Goal: Transaction & Acquisition: Register for event/course

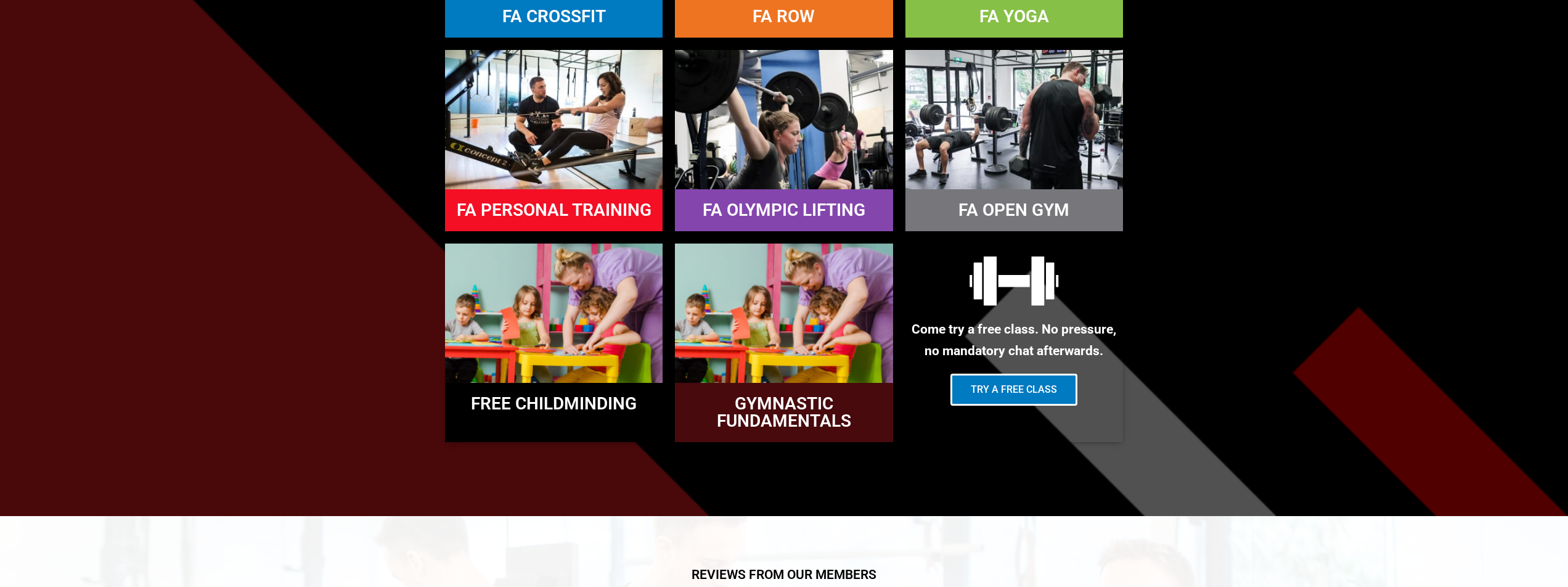
scroll to position [1371, 0]
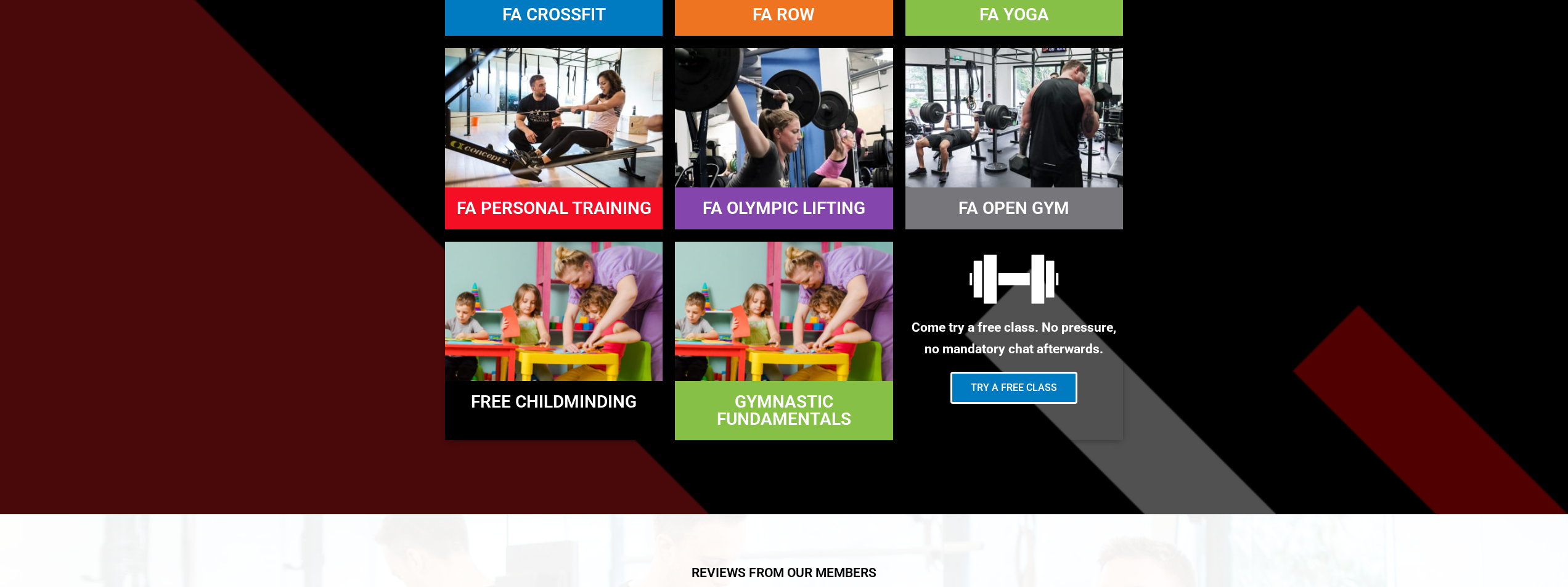
click at [811, 359] on img at bounding box center [784, 311] width 218 height 140
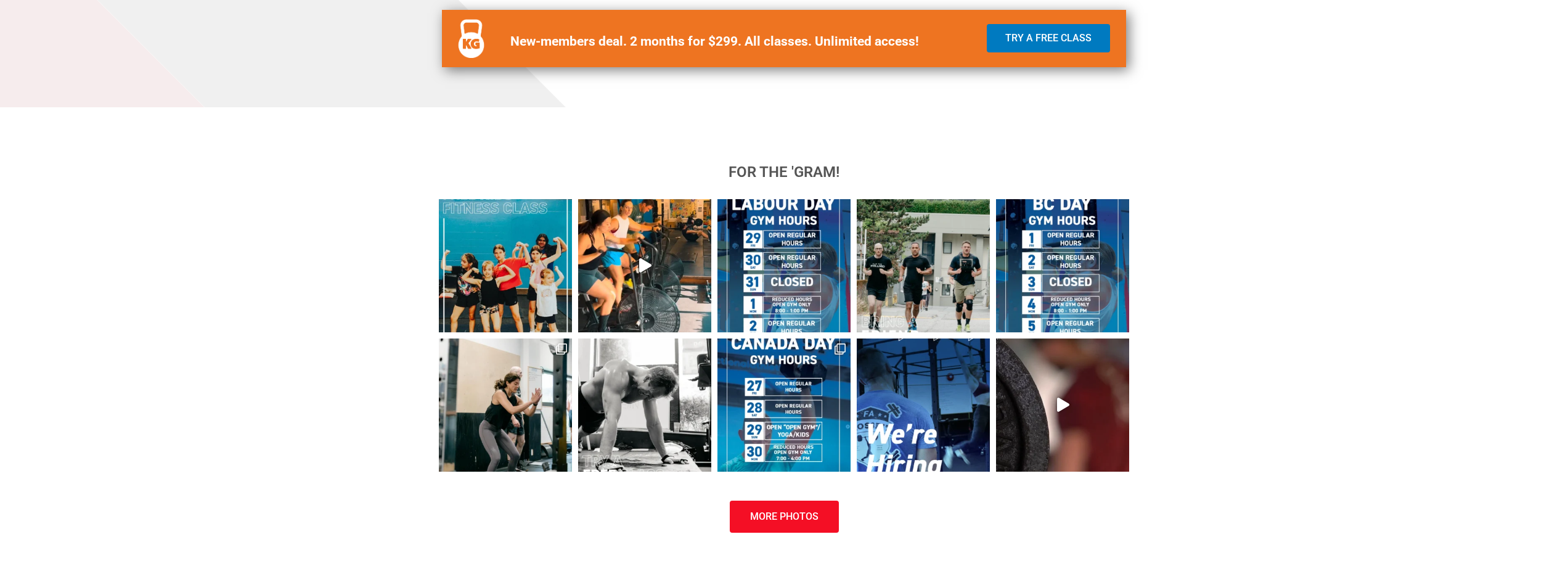
scroll to position [1155, 0]
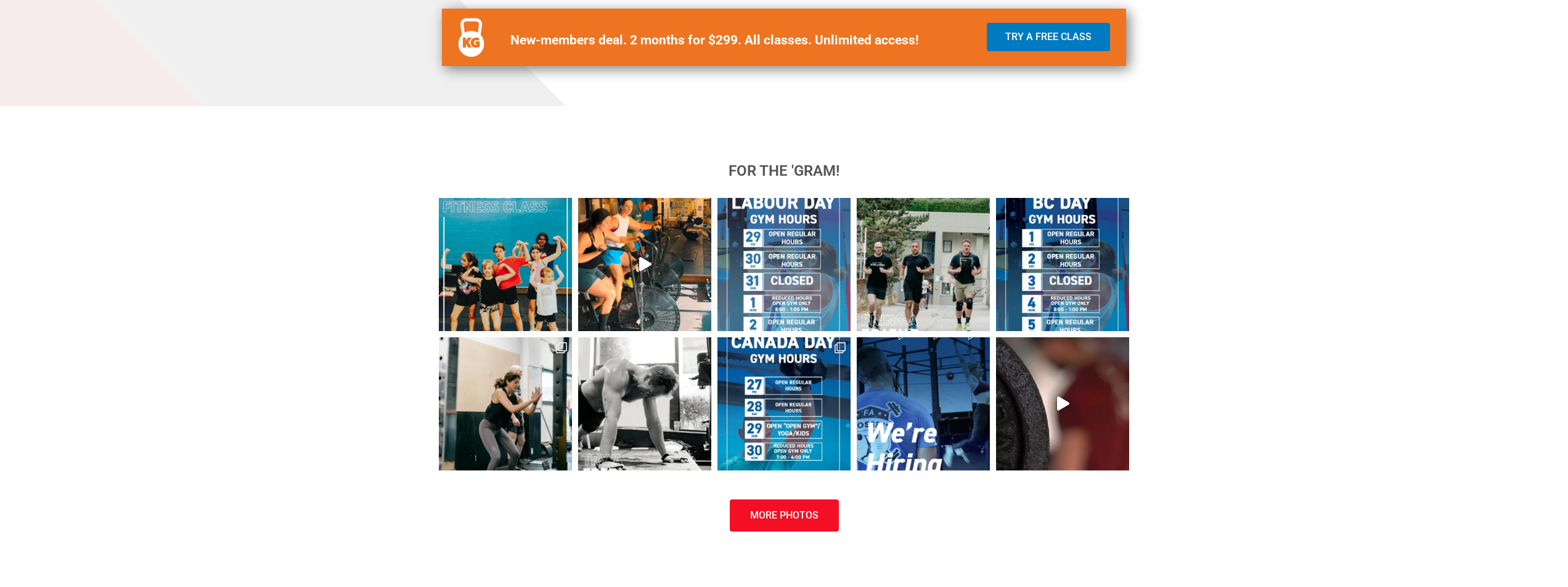
click at [802, 242] on img at bounding box center [784, 265] width 133 height 133
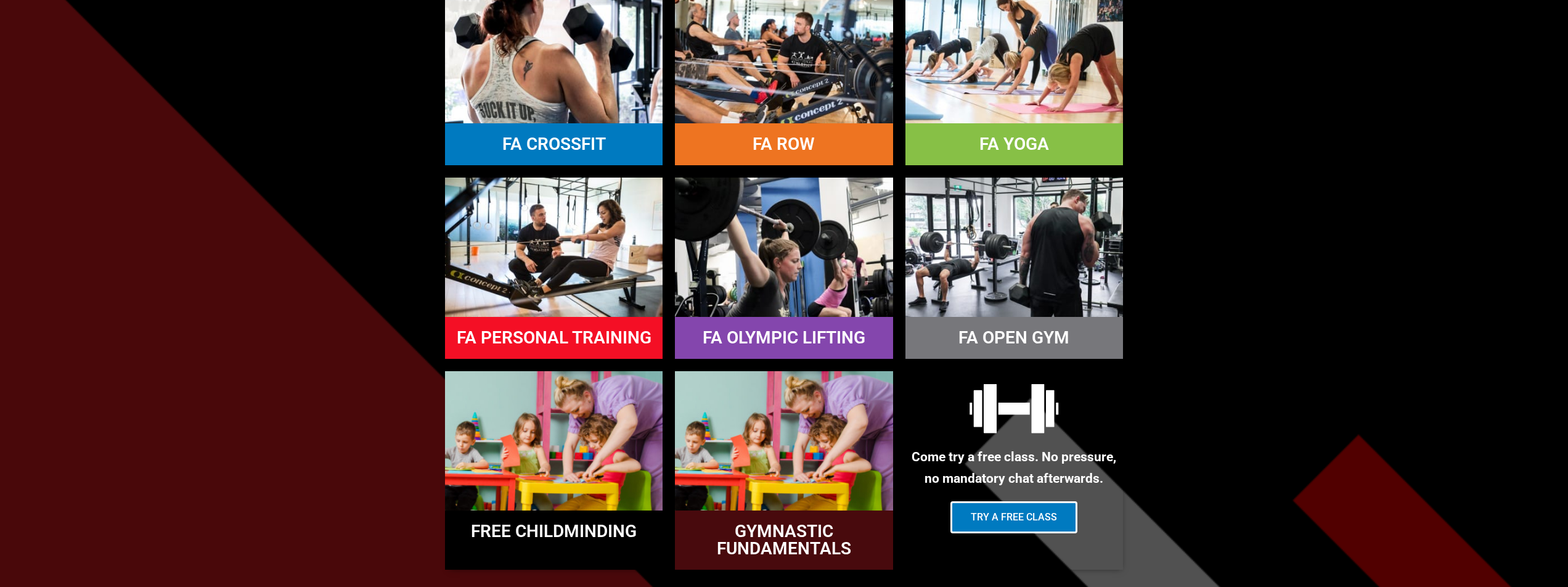
scroll to position [1243, 0]
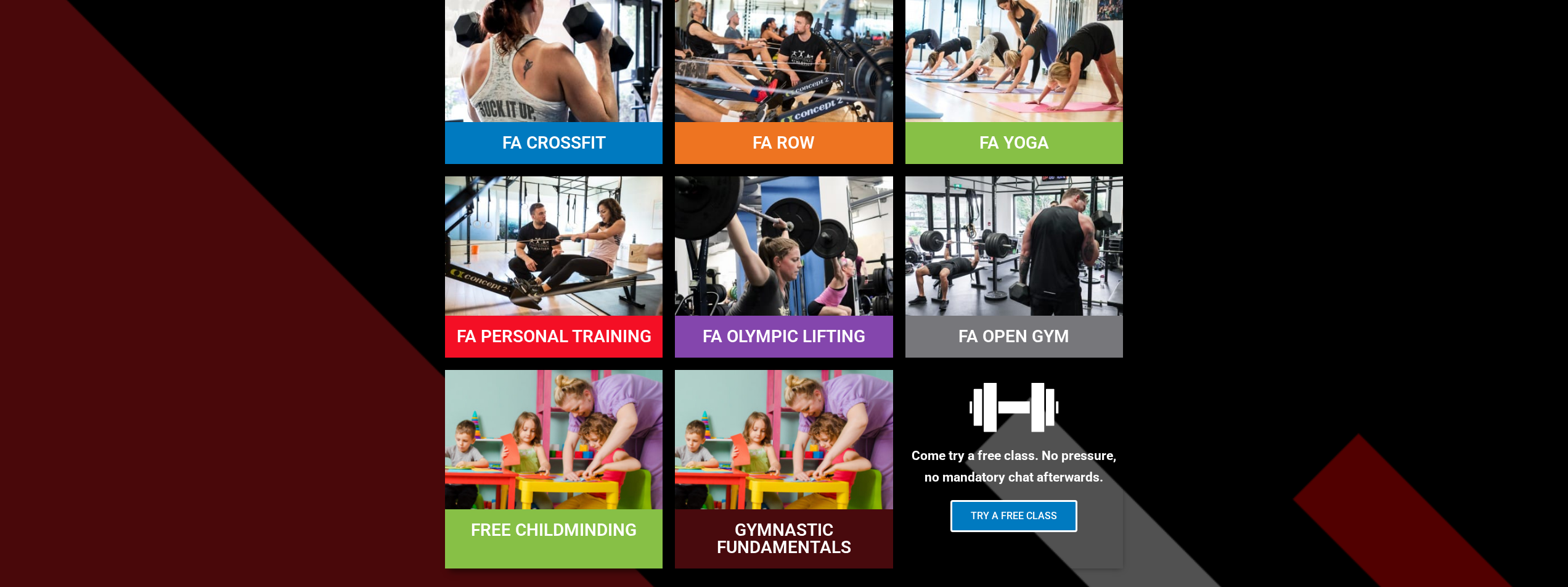
click at [491, 453] on img at bounding box center [554, 439] width 218 height 140
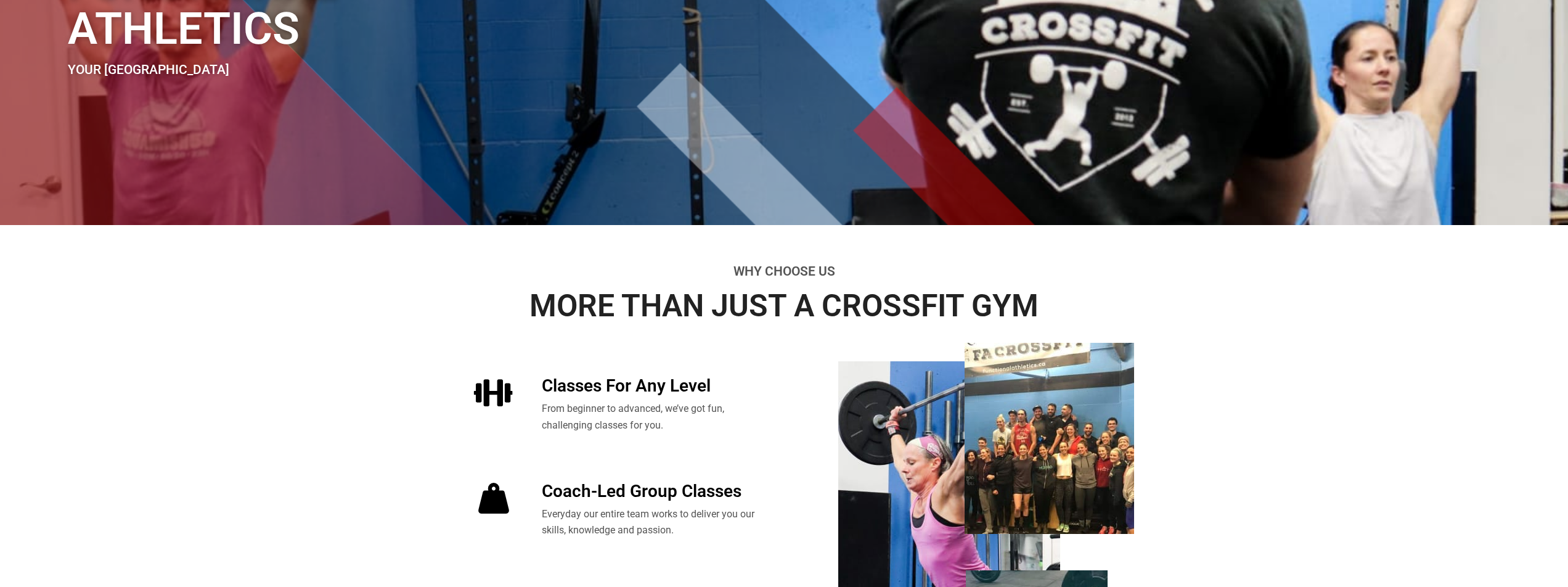
scroll to position [0, 0]
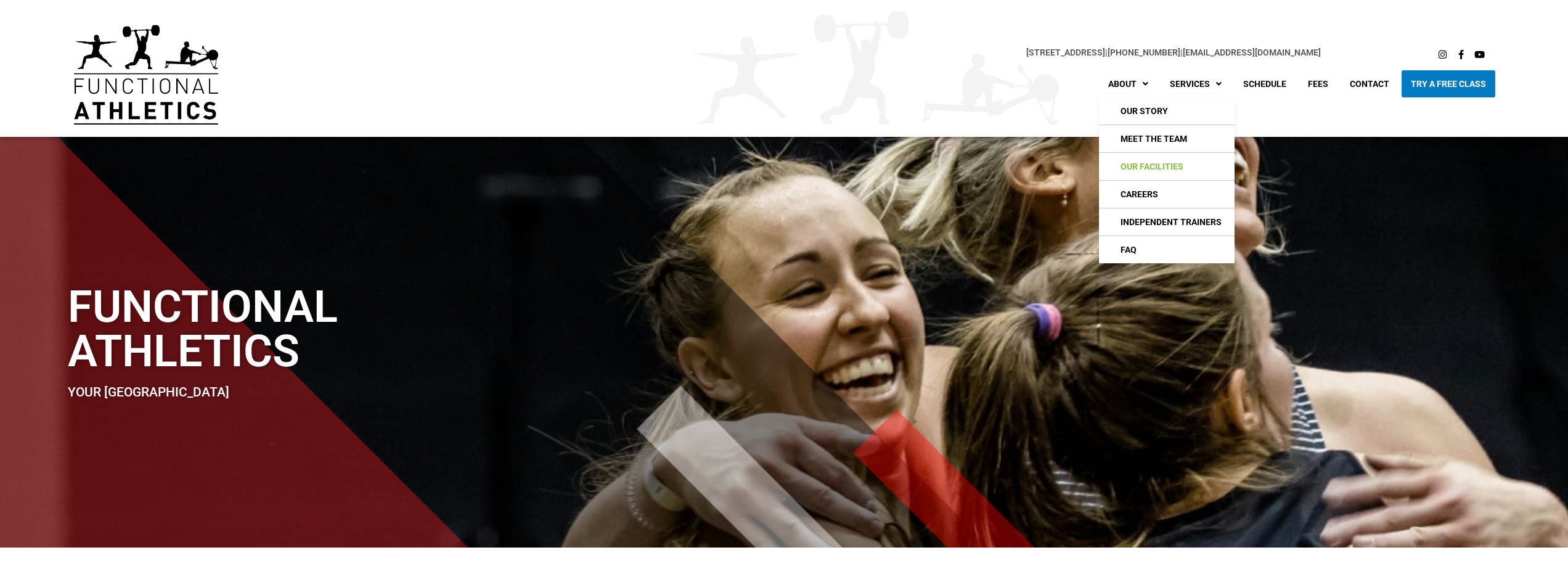
click at [1164, 173] on link "Our Facilities" at bounding box center [1166, 166] width 135 height 27
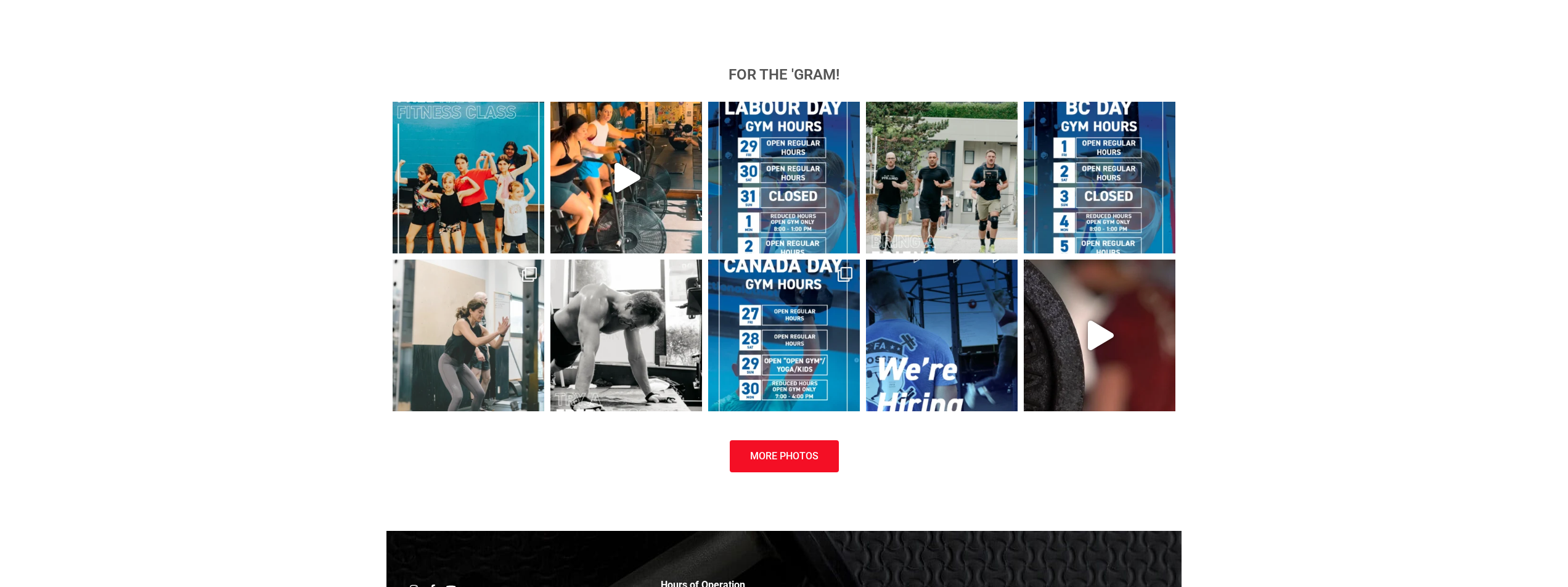
scroll to position [293, 0]
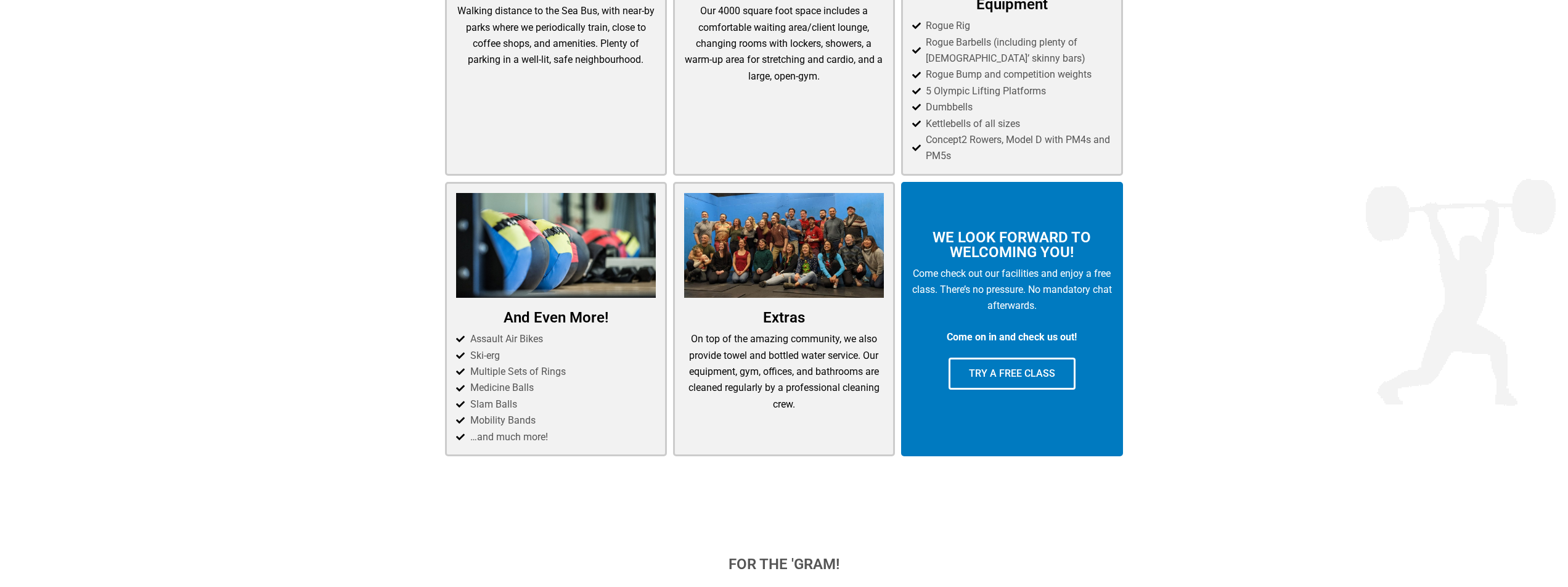
scroll to position [741, 0]
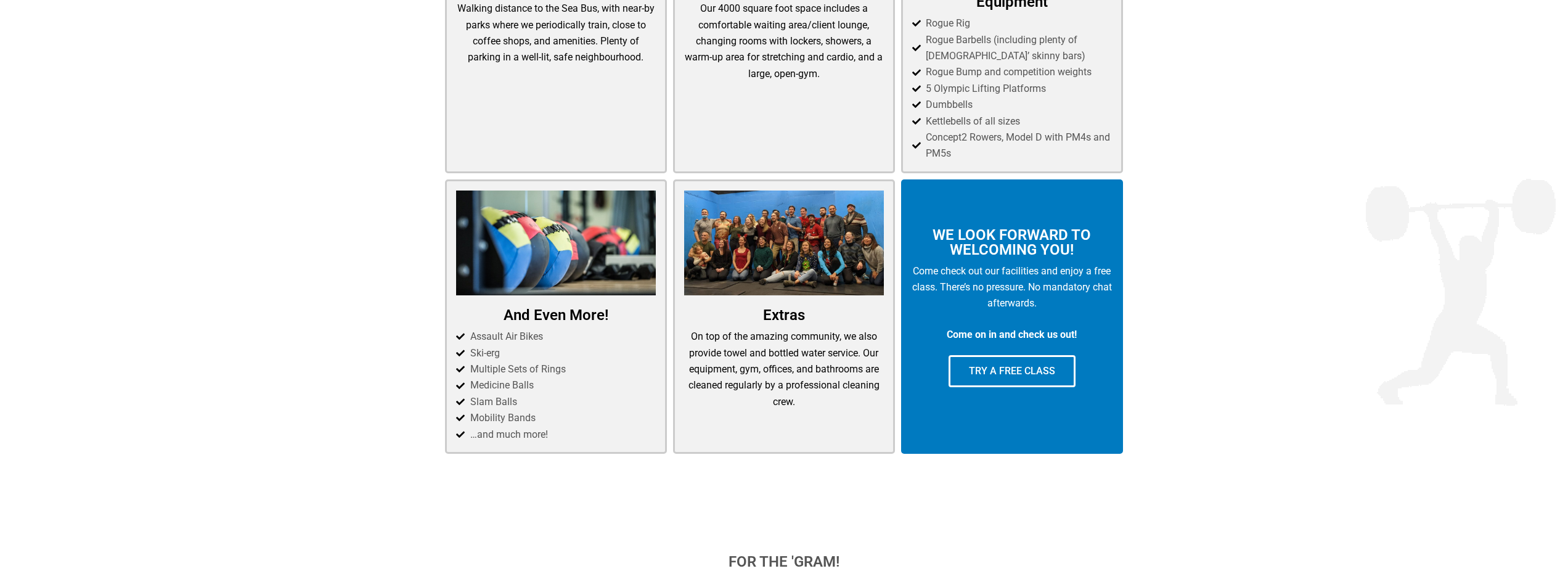
click at [815, 373] on p "On top of the amazing community, we also provide towel and bottled water servic…" at bounding box center [784, 368] width 200 height 81
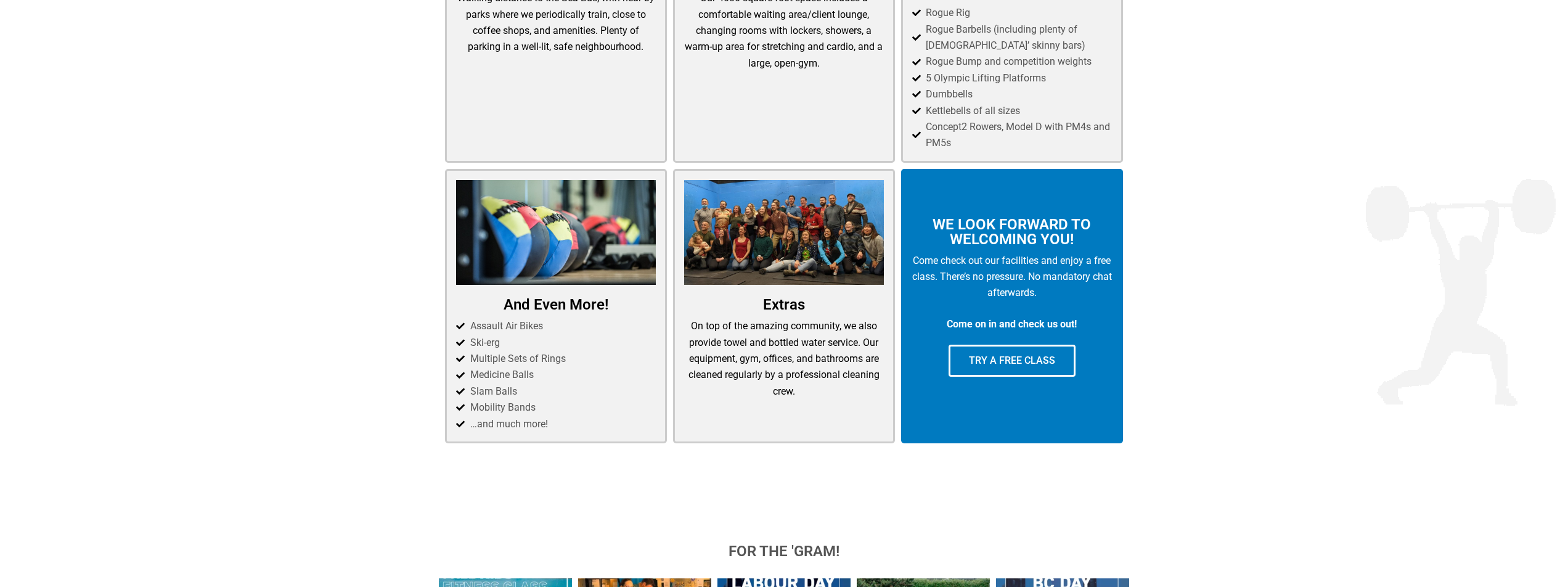
scroll to position [0, 0]
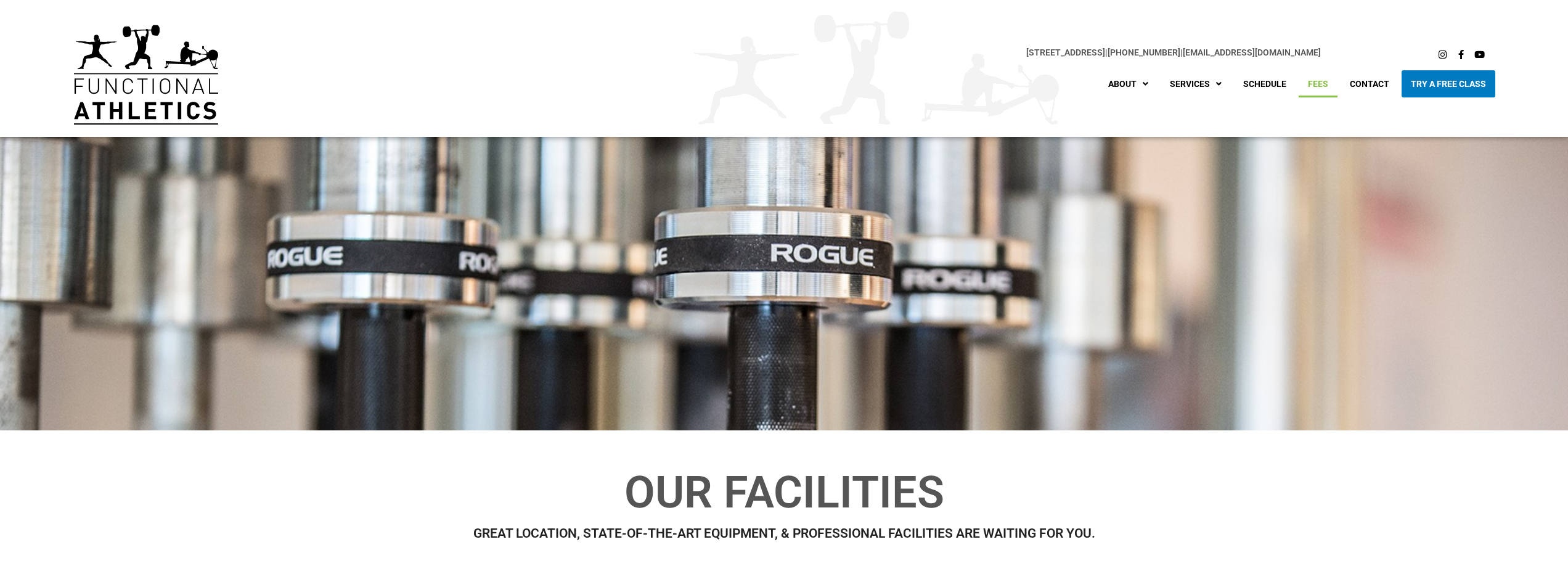
click at [1317, 84] on link "Fees" at bounding box center [1317, 83] width 39 height 27
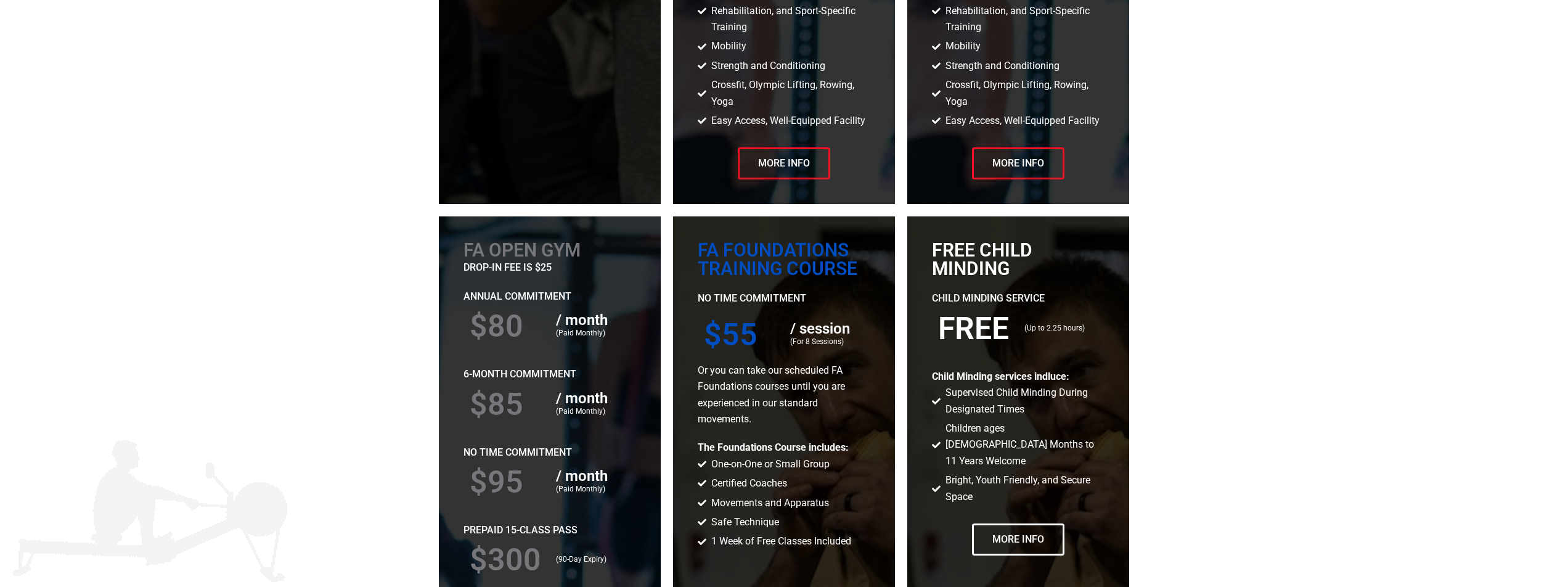
scroll to position [1946, 0]
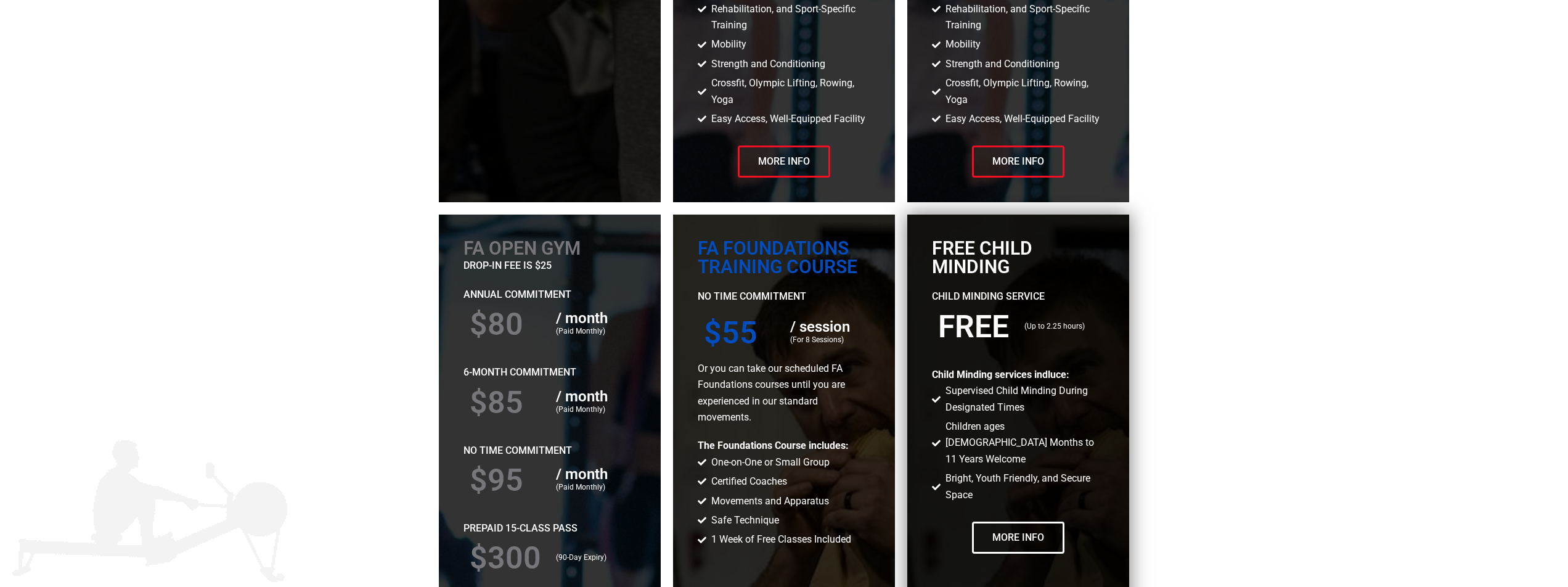
click at [1045, 427] on span "Children ages [DEMOGRAPHIC_DATA] Months to 11 Years Welcome" at bounding box center [1023, 442] width 162 height 49
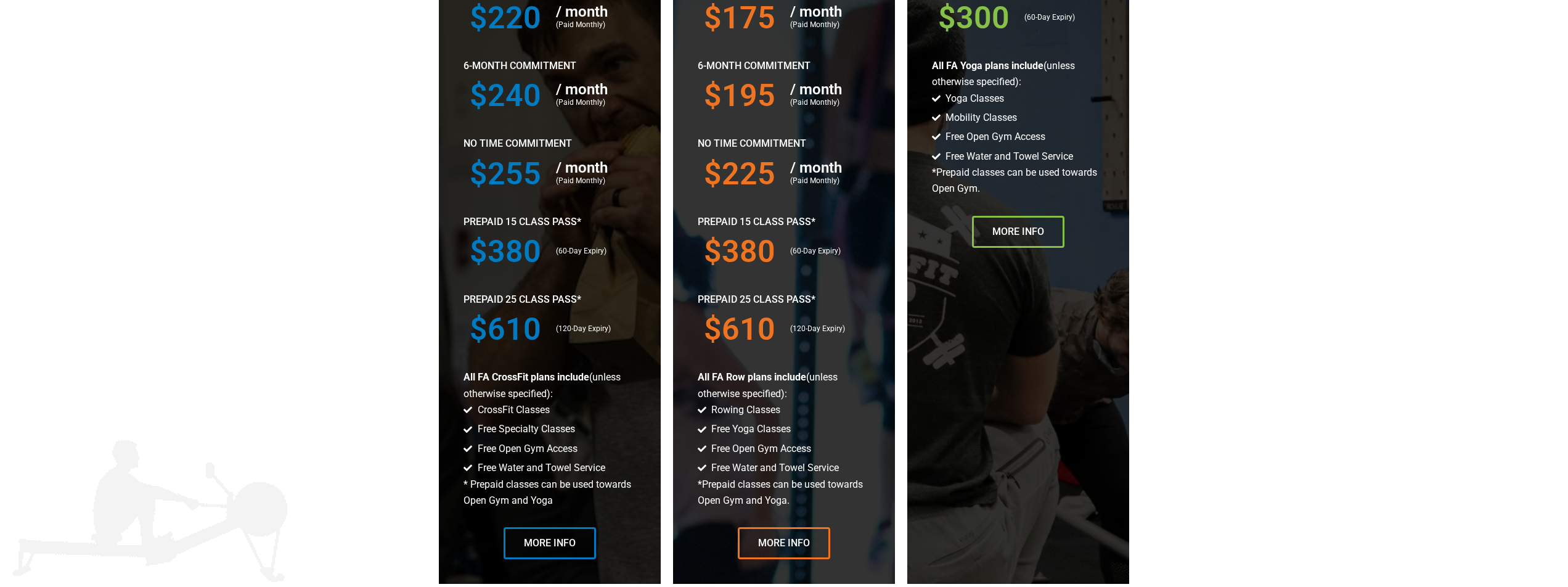
scroll to position [788, 0]
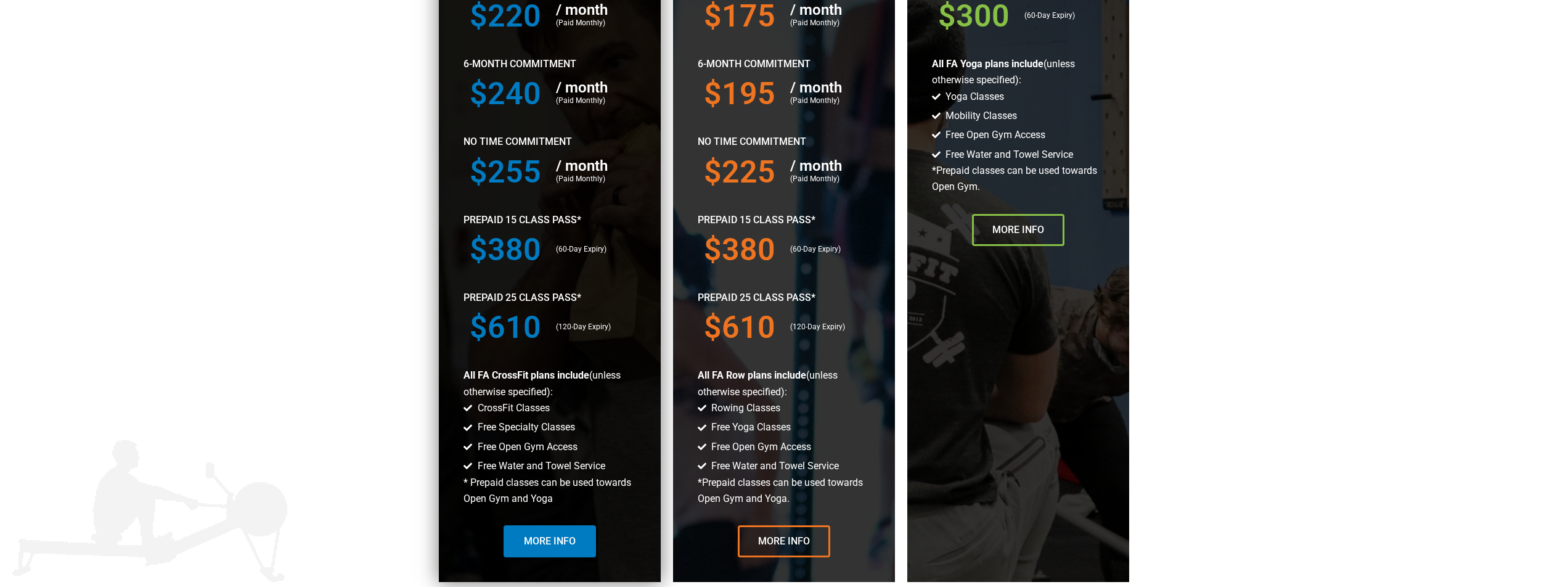
click at [581, 529] on link "More Info" at bounding box center [550, 541] width 92 height 32
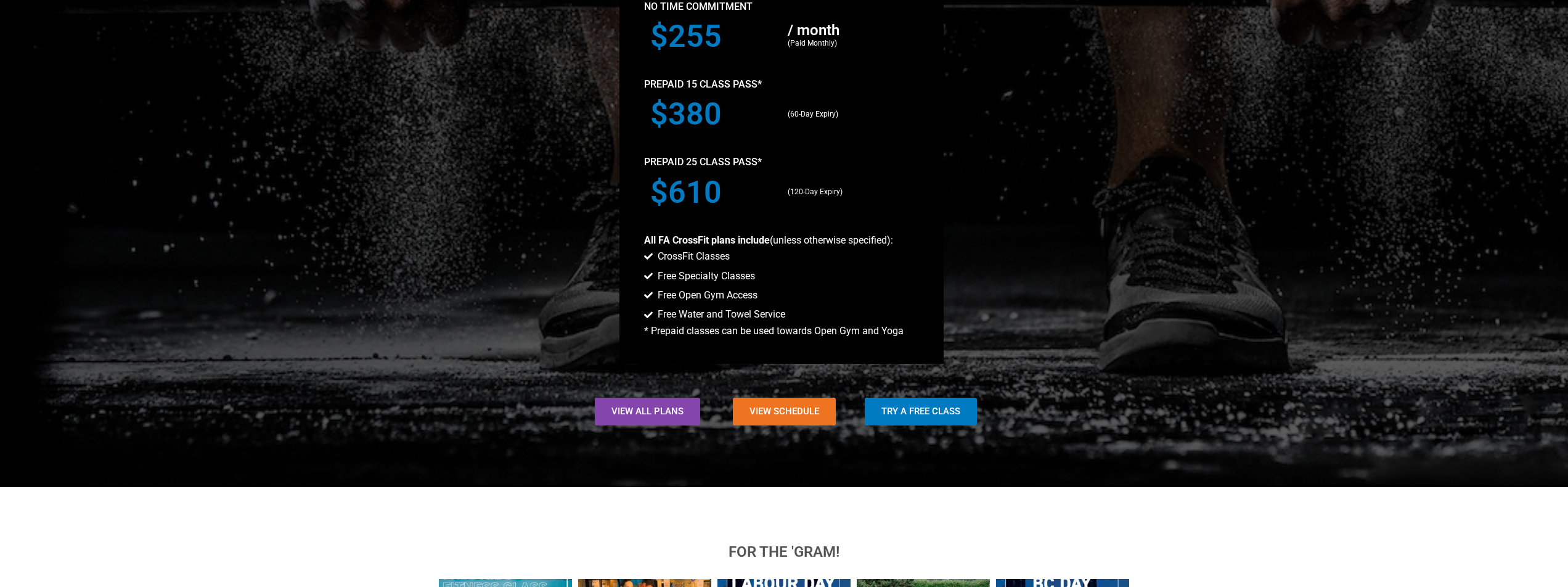
scroll to position [1215, 0]
click at [664, 414] on span "View All Plans" at bounding box center [647, 411] width 72 height 10
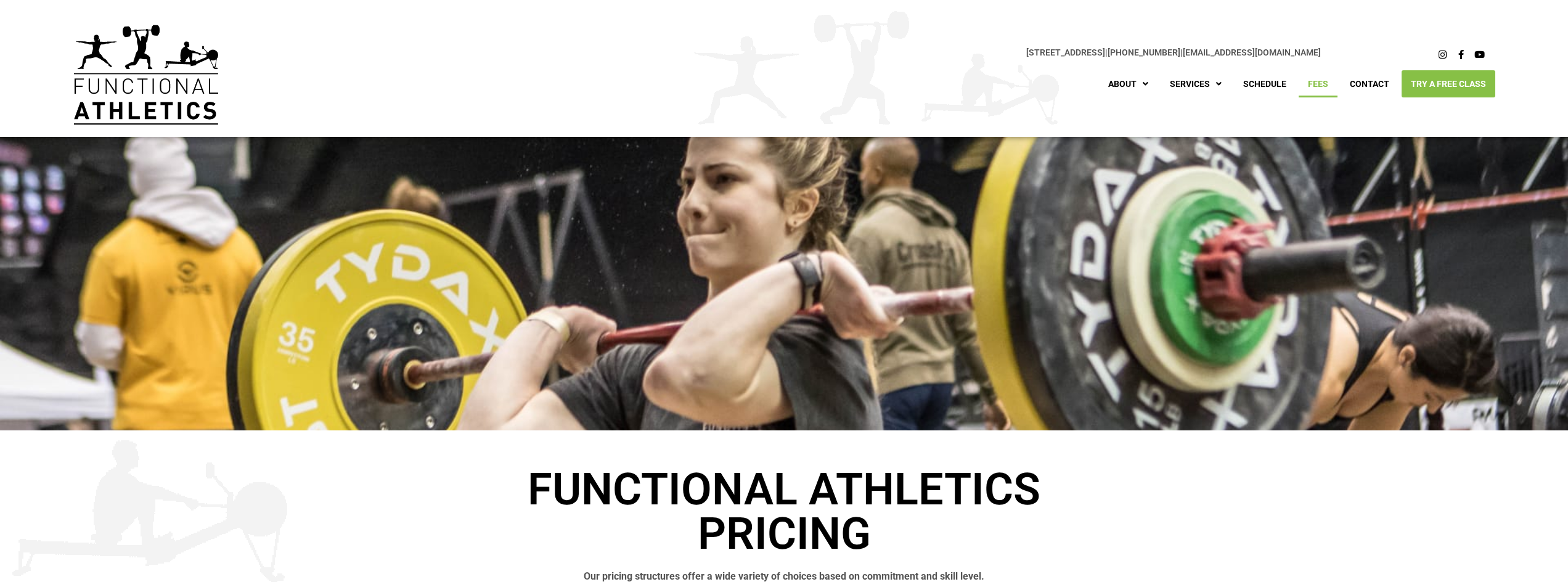
click at [1428, 82] on link "Try A Free Class" at bounding box center [1448, 83] width 94 height 27
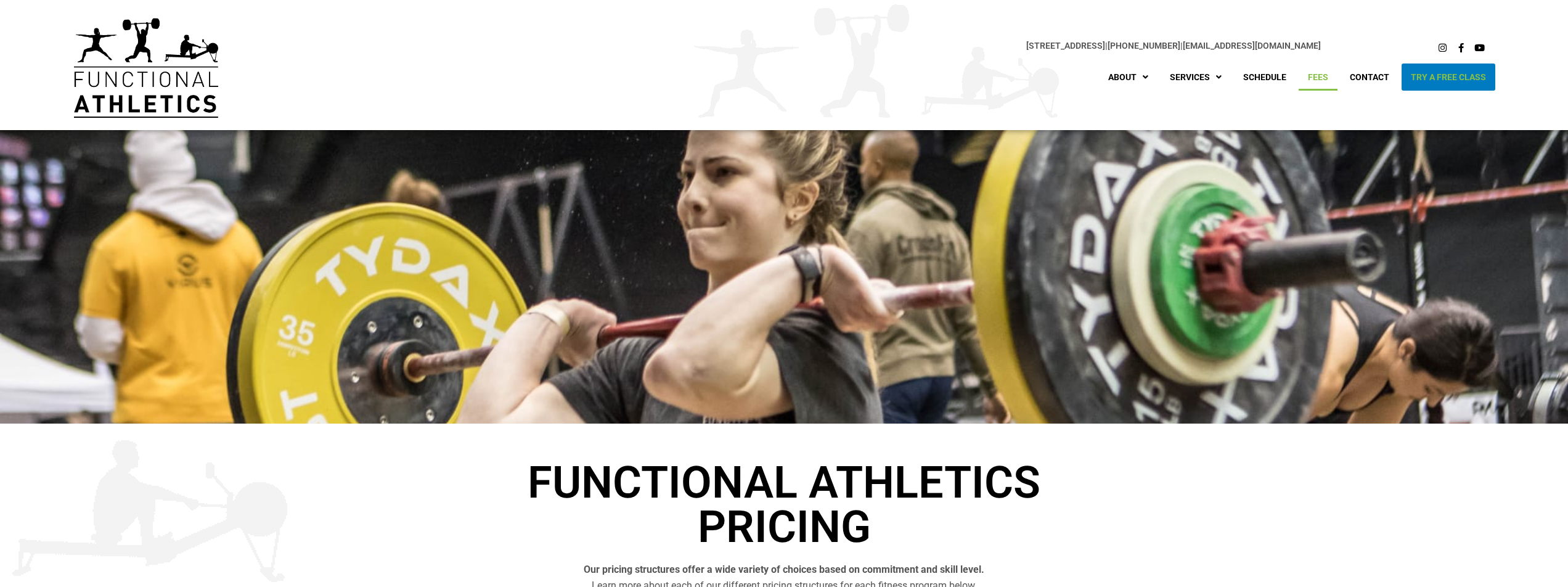
scroll to position [18, 0]
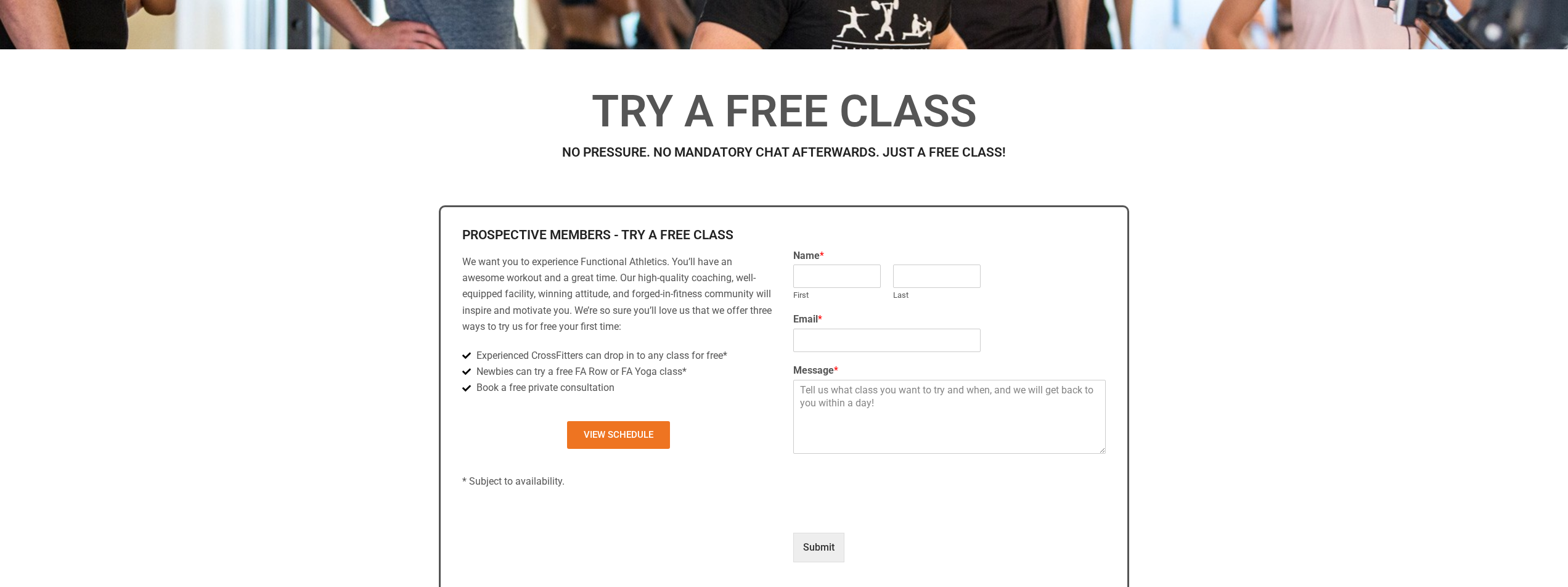
scroll to position [383, 0]
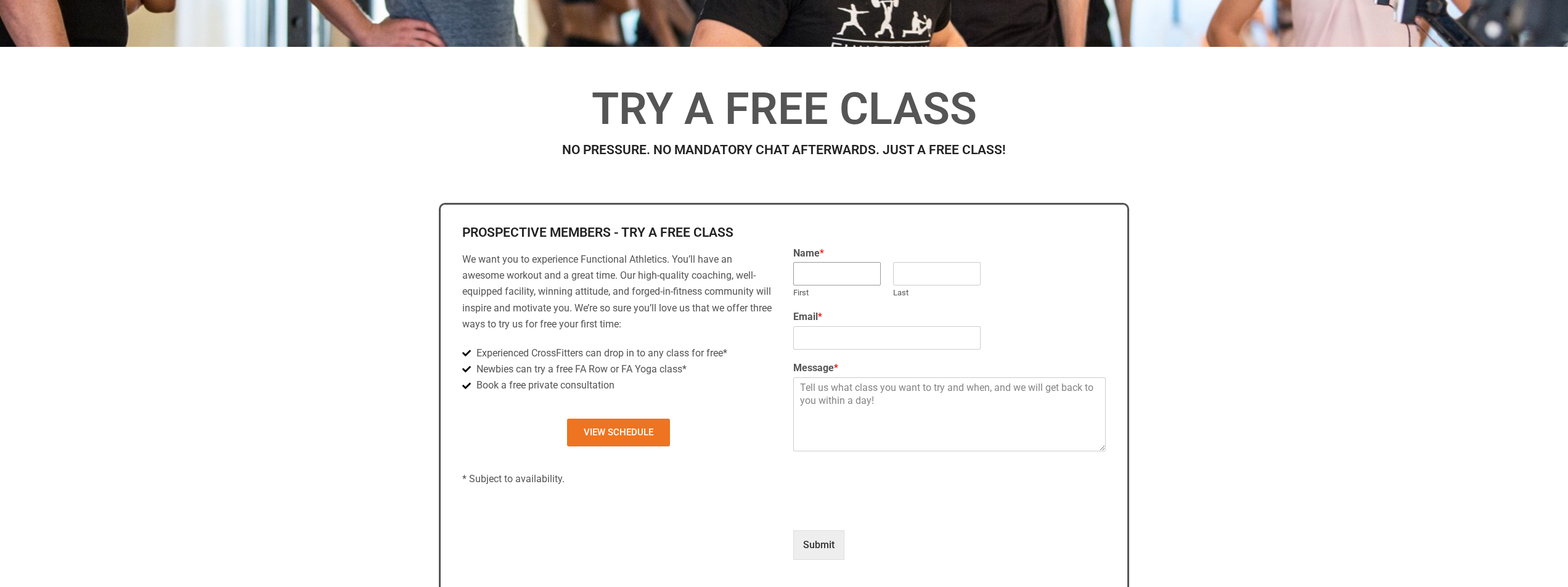
click at [818, 273] on input "First" at bounding box center [837, 273] width 88 height 23
type input "Cole"
type input "[PERSON_NAME]"
type input "[PERSON_NAME][EMAIL_ADDRESS][DOMAIN_NAME]"
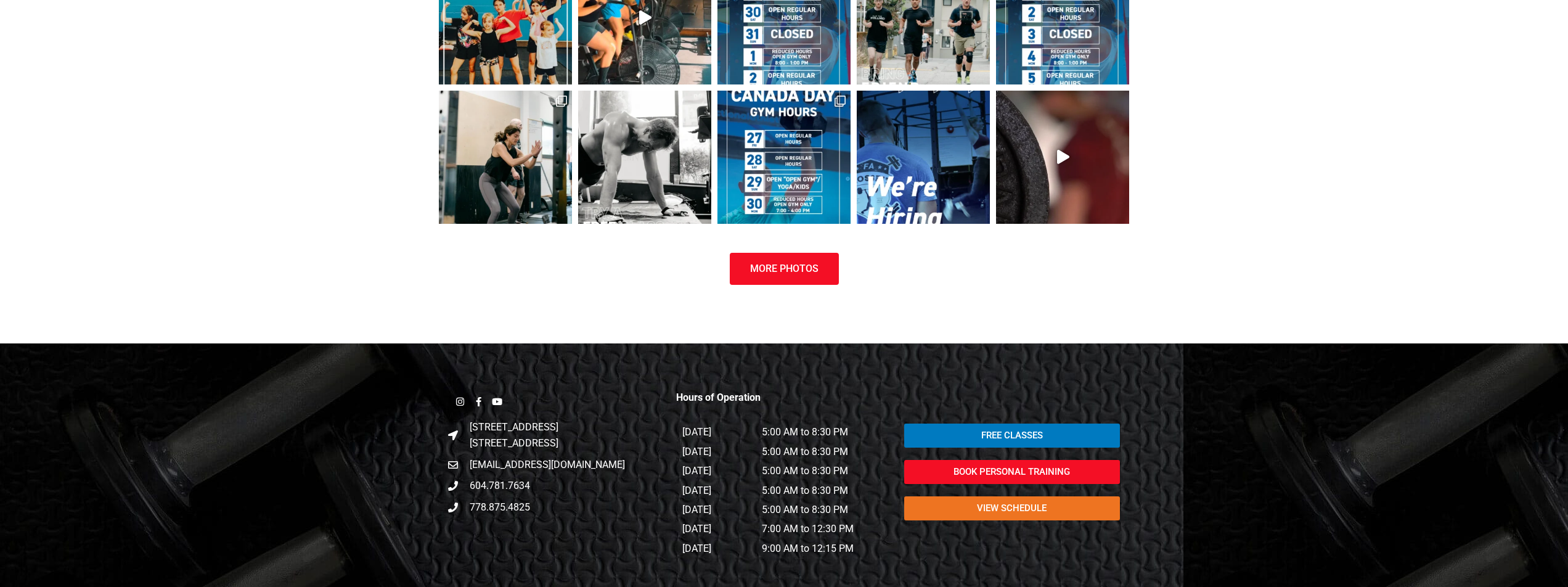
scroll to position [1416, 0]
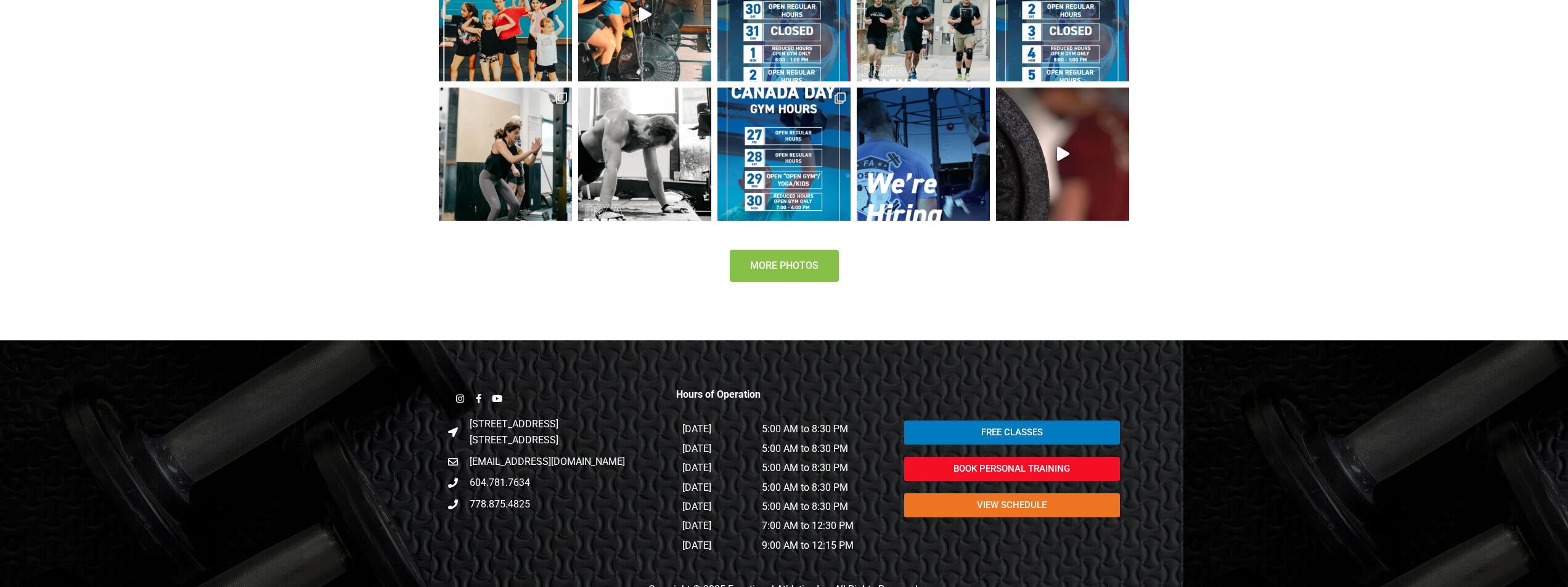
click at [767, 268] on span "More Photos" at bounding box center [784, 265] width 69 height 10
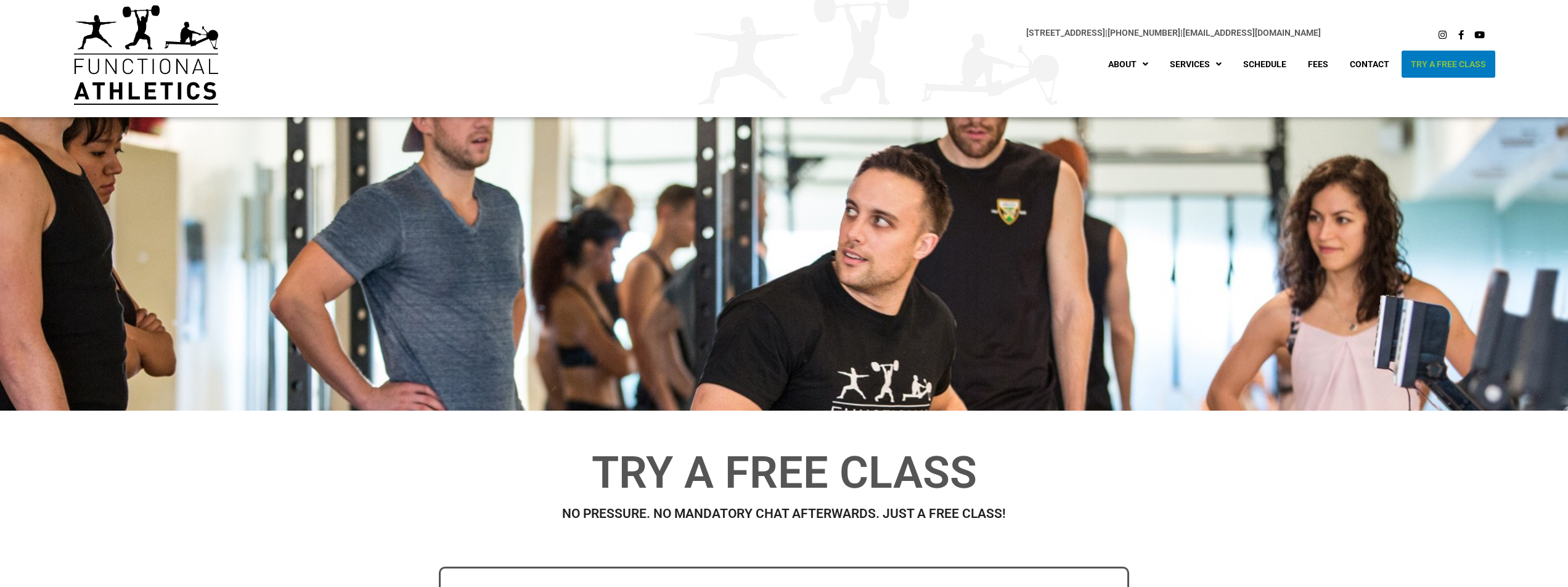
scroll to position [0, 0]
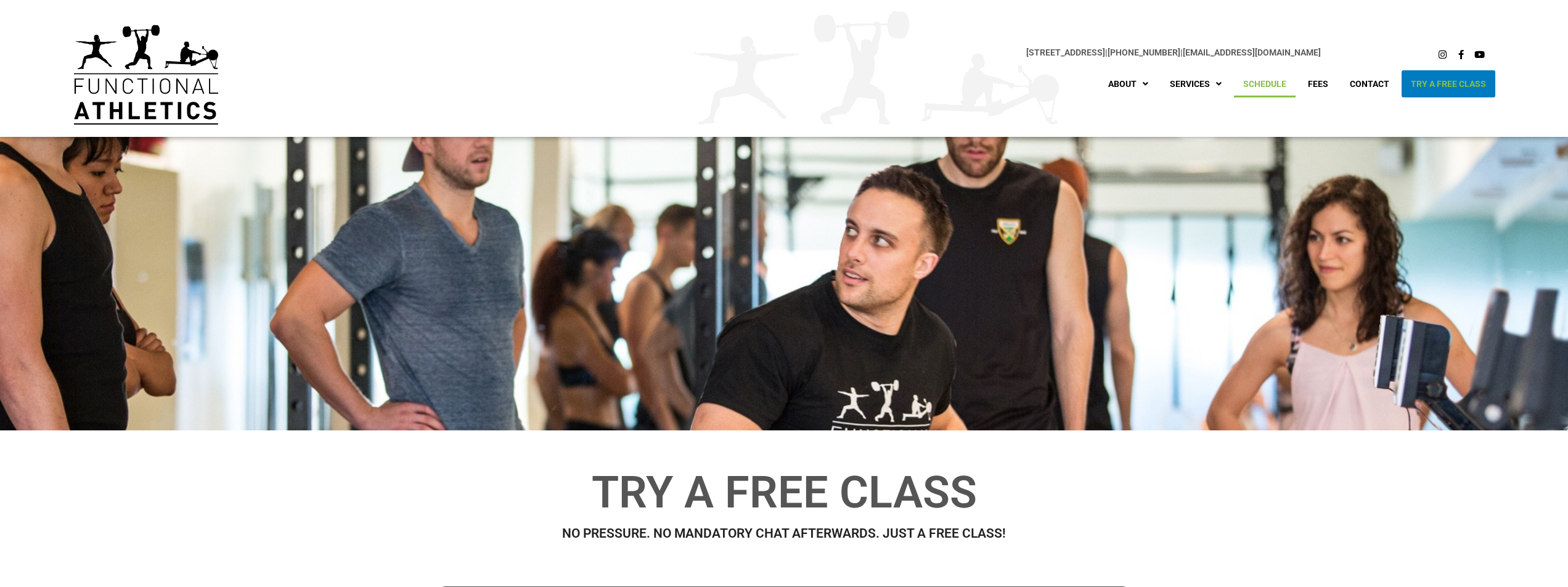
click at [1267, 80] on link "Schedule" at bounding box center [1265, 83] width 61 height 27
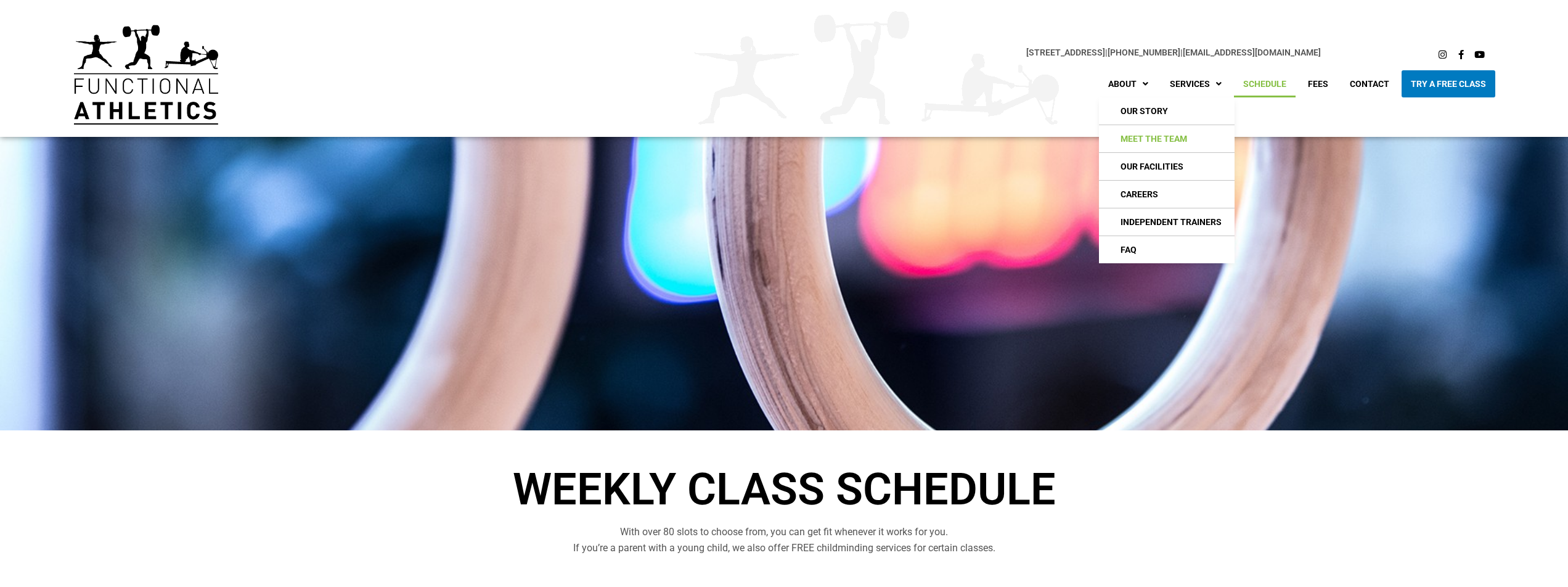
click at [1155, 133] on link "Meet The Team" at bounding box center [1166, 138] width 135 height 27
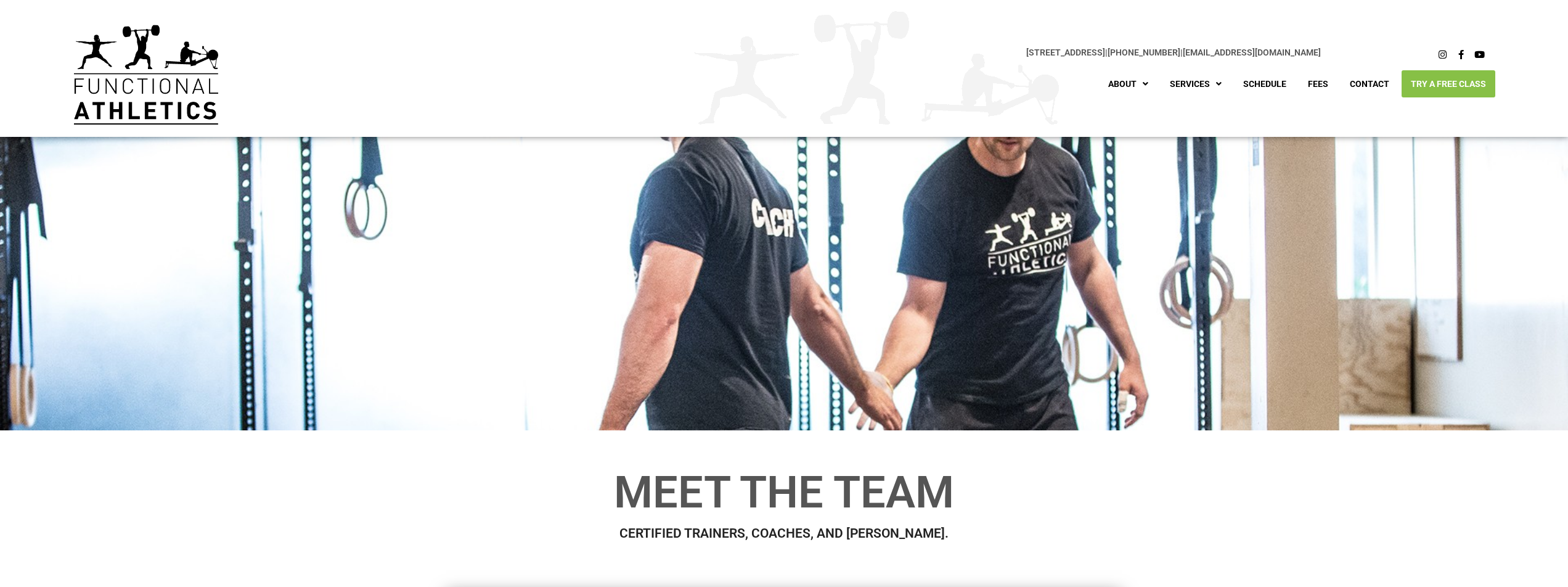
click at [1436, 84] on link "Try A Free Class" at bounding box center [1448, 83] width 94 height 27
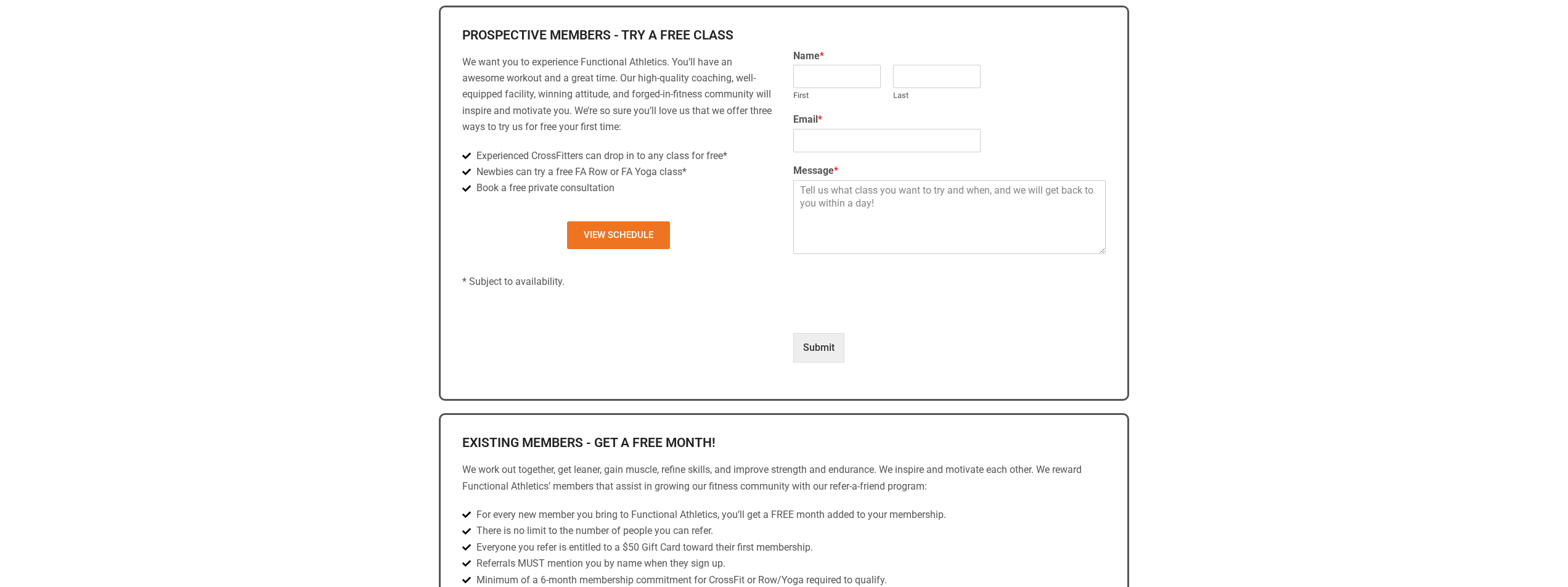
scroll to position [583, 0]
click at [828, 82] on input "First" at bounding box center [837, 75] width 88 height 23
type input "[PERSON_NAME]"
type input "[PERSON_NAME][EMAIL_ADDRESS][DOMAIN_NAME]"
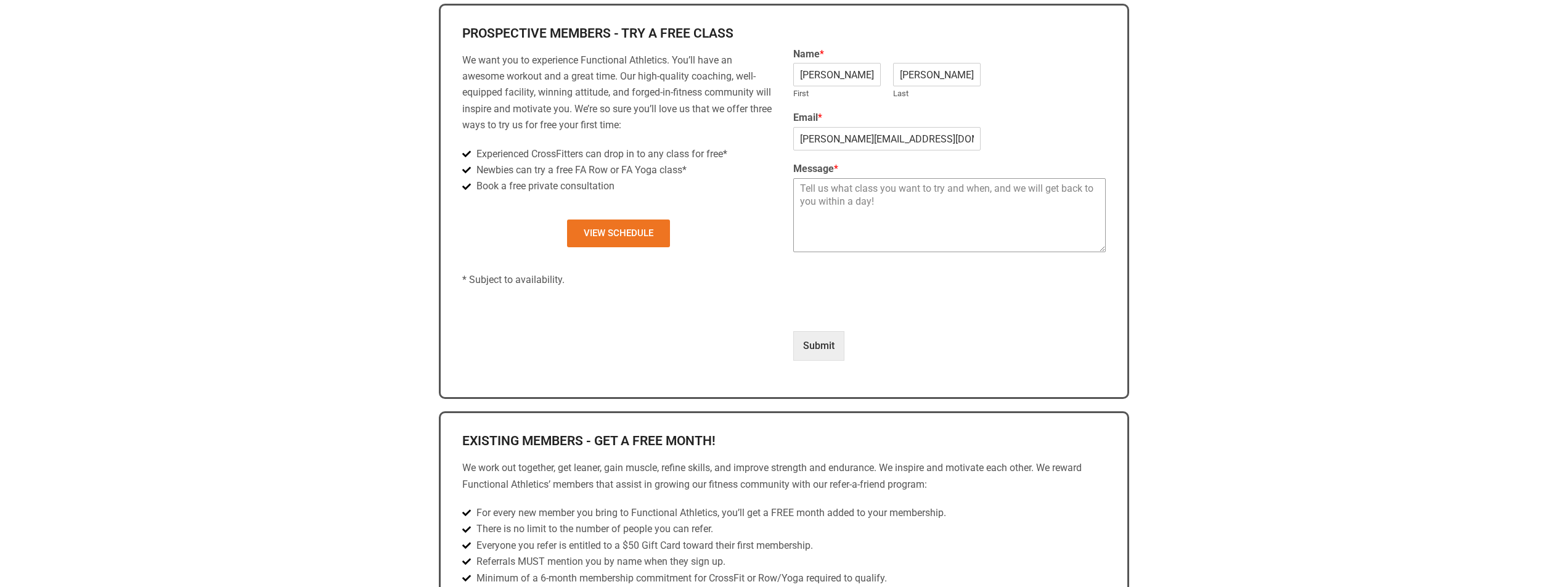
click at [854, 192] on textarea "Message *" at bounding box center [949, 215] width 312 height 74
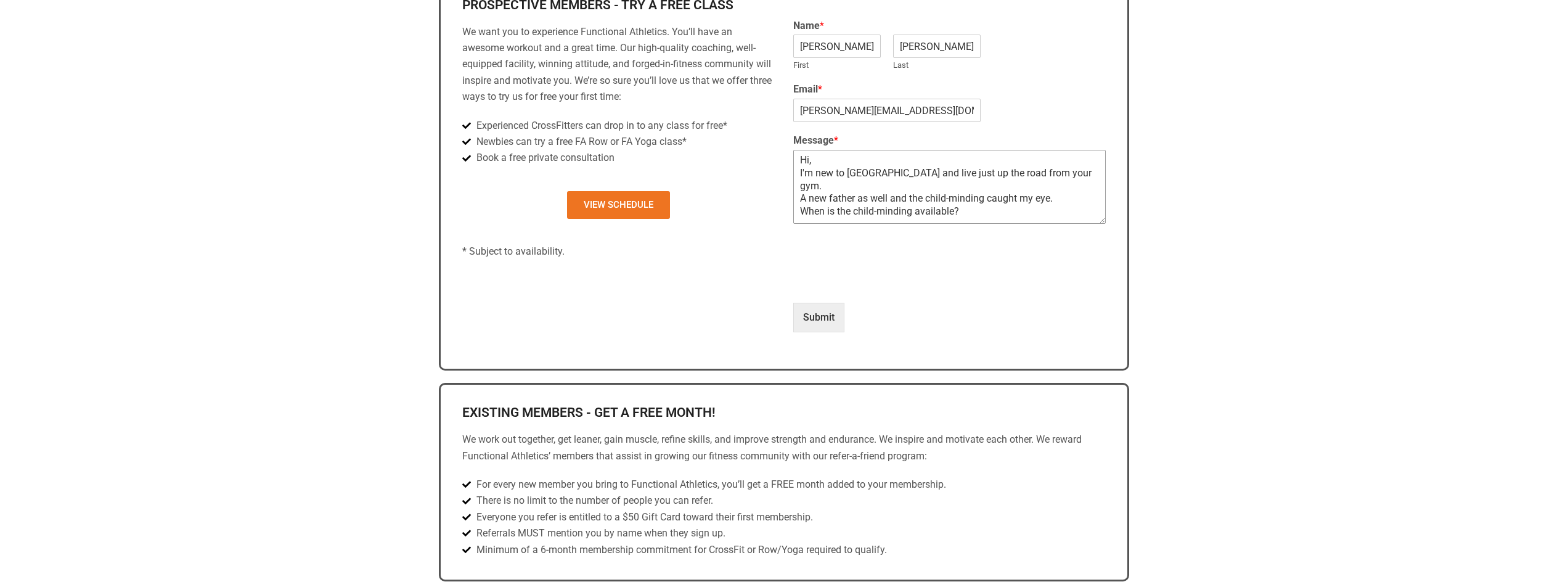
scroll to position [605, 0]
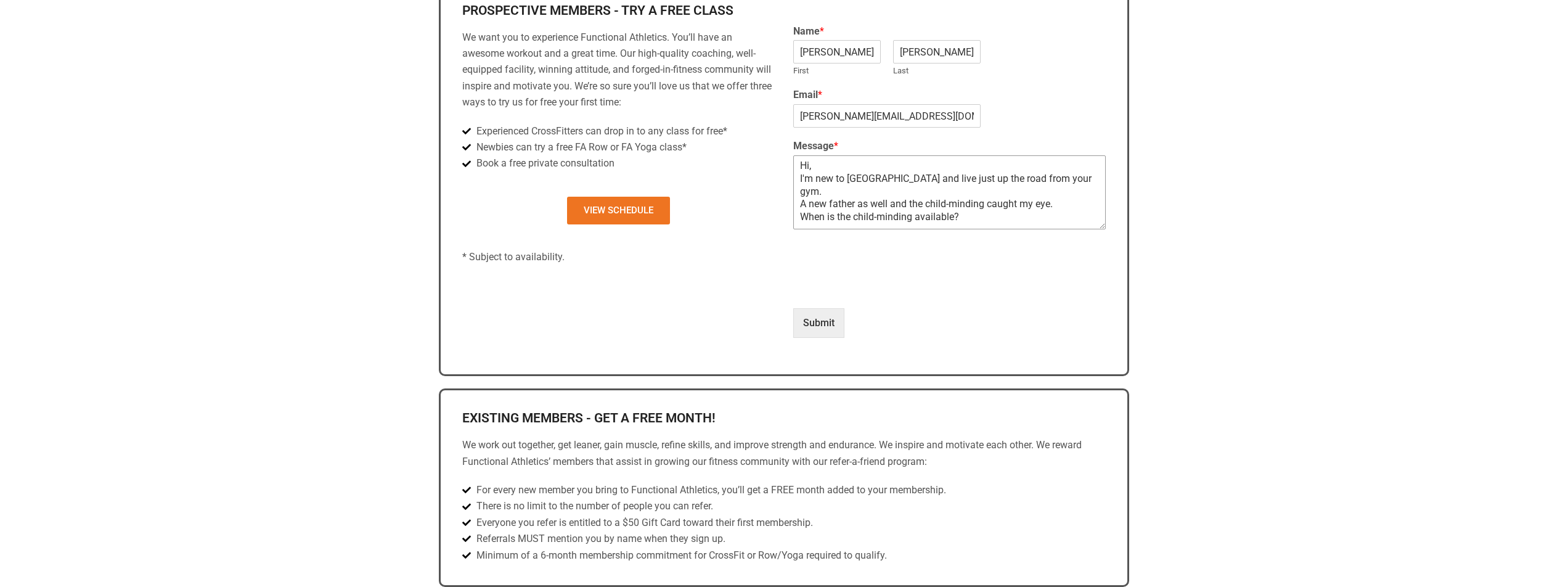
click at [890, 194] on textarea "Hi, I'm new to [GEOGRAPHIC_DATA] and live just up the road from your gym. A new…" at bounding box center [949, 192] width 312 height 74
drag, startPoint x: 806, startPoint y: 202, endPoint x: 909, endPoint y: 192, distance: 103.5
click at [909, 192] on textarea "Hi, I'm new to [GEOGRAPHIC_DATA] and live just up the road from your gym. A new…" at bounding box center [949, 192] width 312 height 74
drag, startPoint x: 943, startPoint y: 203, endPoint x: 876, endPoint y: 205, distance: 67.0
click at [876, 205] on textarea "Hi, I'm new to [GEOGRAPHIC_DATA] and live just up the road from your gym. A new…" at bounding box center [949, 192] width 312 height 74
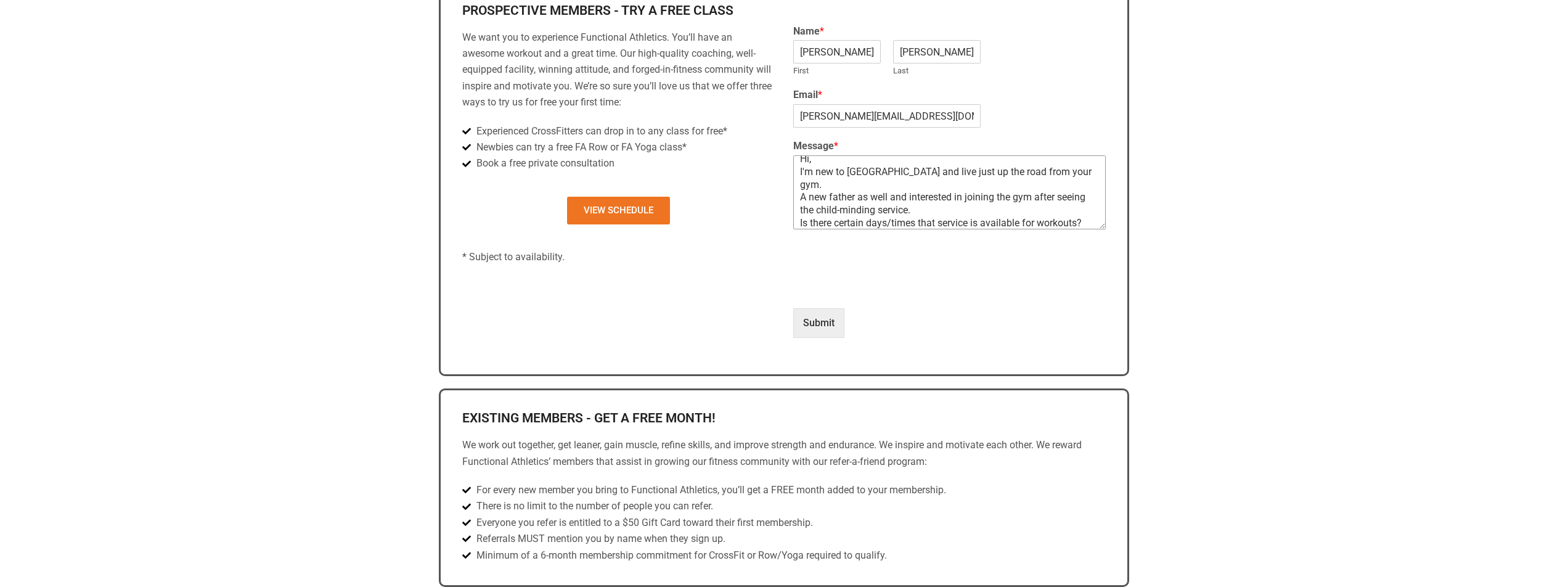
scroll to position [20, 0]
type textarea "Hi, I'm new to [GEOGRAPHIC_DATA] and live just up the road from your gym. A new…"
type input "1"
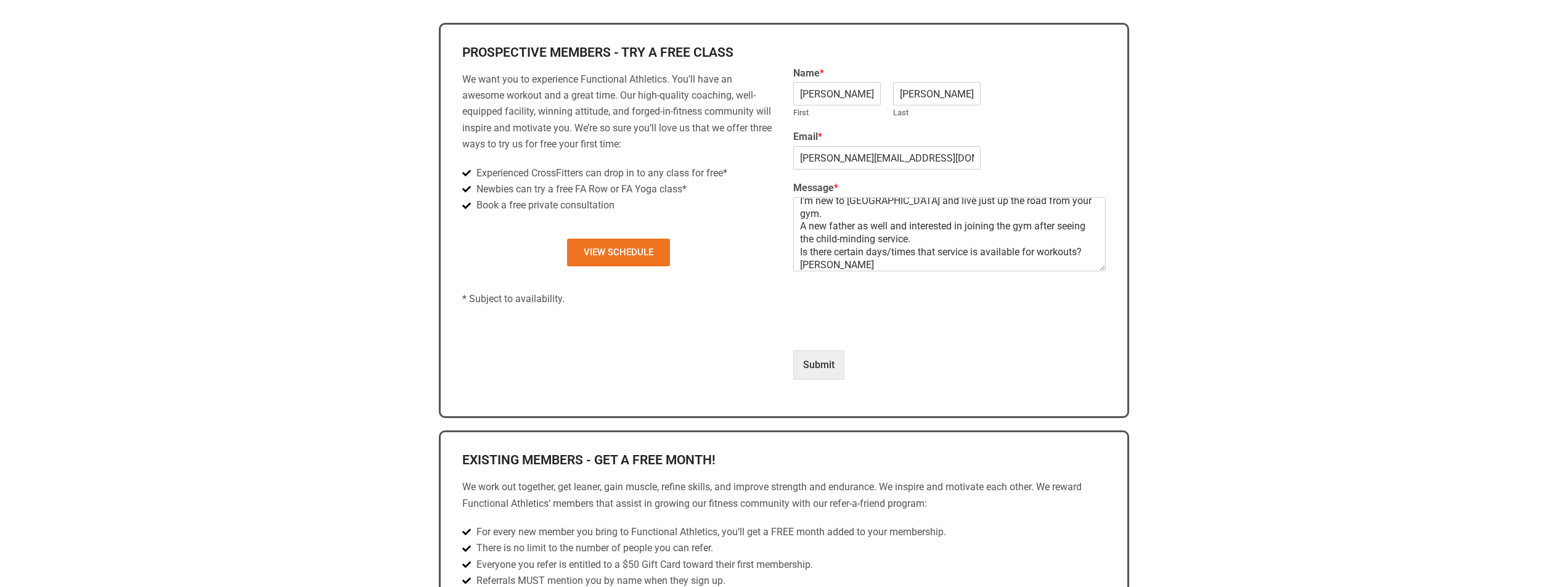
scroll to position [0, 0]
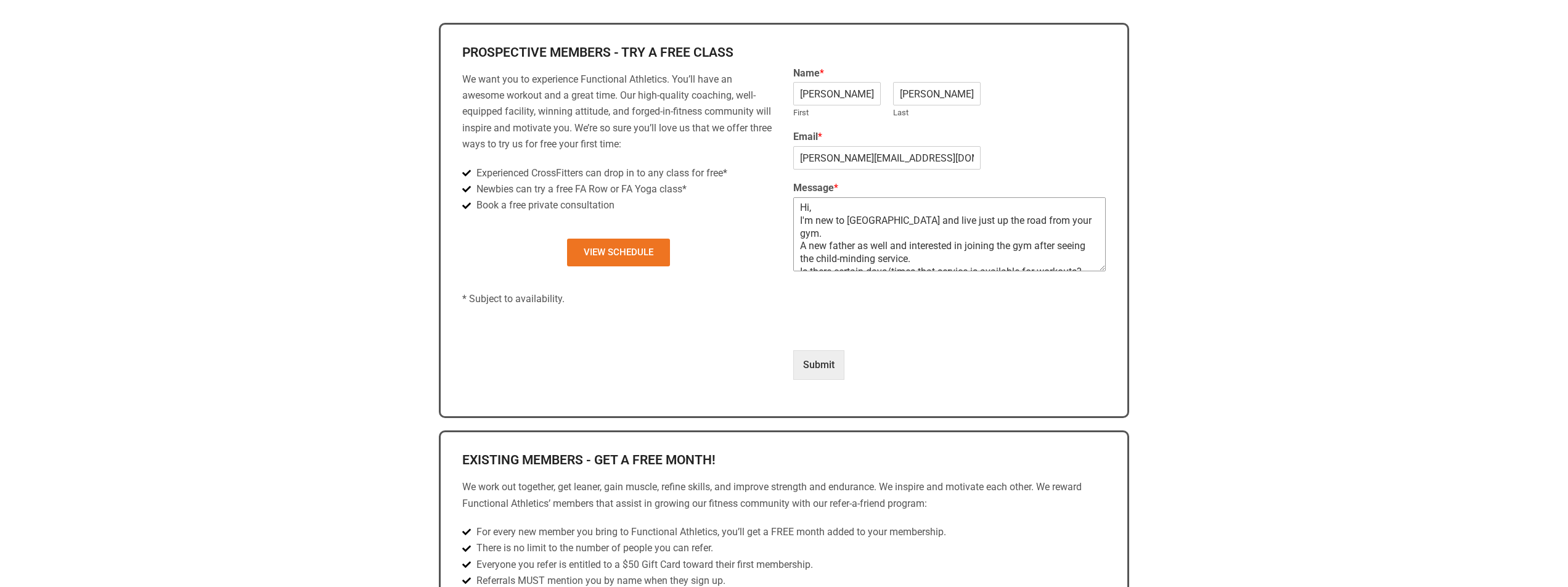
click at [890, 235] on textarea "Hi, I'm new to [GEOGRAPHIC_DATA] and live just up the road from your gym. A new…" at bounding box center [949, 234] width 312 height 74
drag, startPoint x: 806, startPoint y: 260, endPoint x: 796, endPoint y: 260, distance: 10.0
click at [796, 260] on textarea "Hi, I'm new to [GEOGRAPHIC_DATA] and live just up the road from your gym. A new…" at bounding box center [949, 234] width 312 height 74
click at [806, 232] on textarea "Hi, I'm new to [GEOGRAPHIC_DATA] and live just up the road from your gym. A new…" at bounding box center [949, 234] width 312 height 74
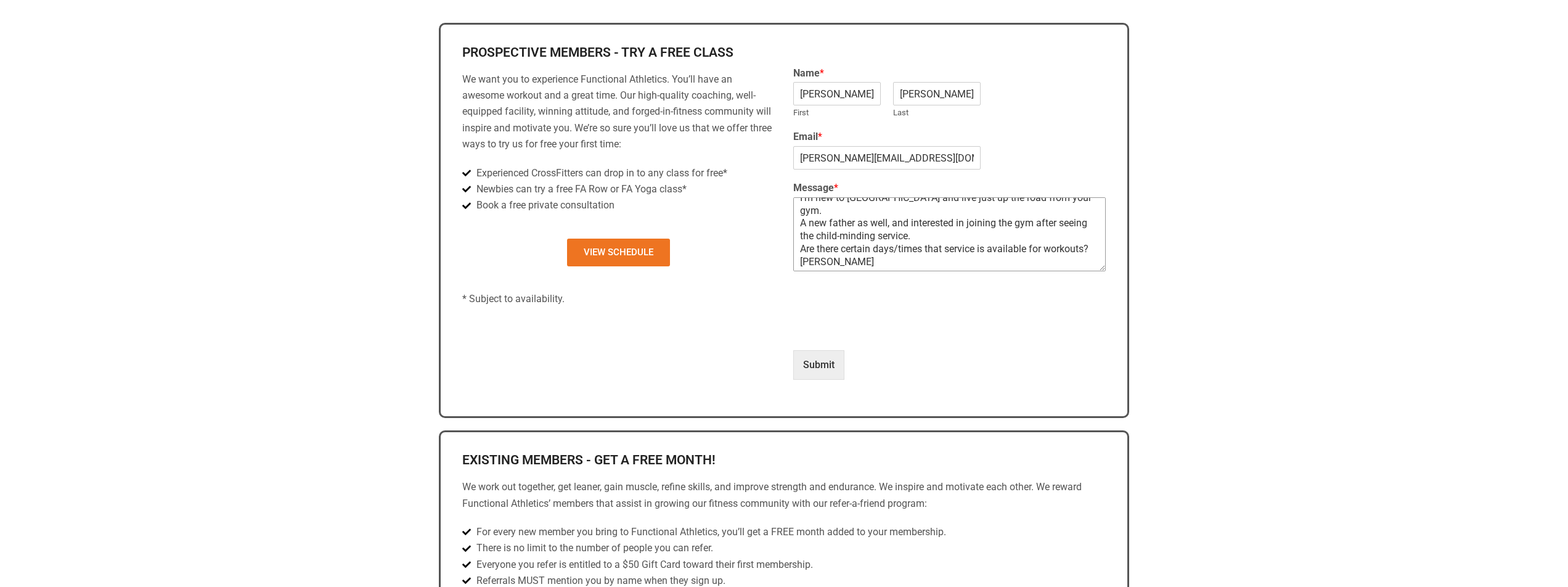
scroll to position [22, 0]
click at [844, 240] on textarea "Hi, I'm new to [GEOGRAPHIC_DATA] and live just up the road from your gym. A new…" at bounding box center [949, 234] width 312 height 74
type textarea "Hi, I'm new to [GEOGRAPHIC_DATA] and live just up the road from your gym. A new…"
click at [830, 370] on button "Submit" at bounding box center [819, 365] width 51 height 29
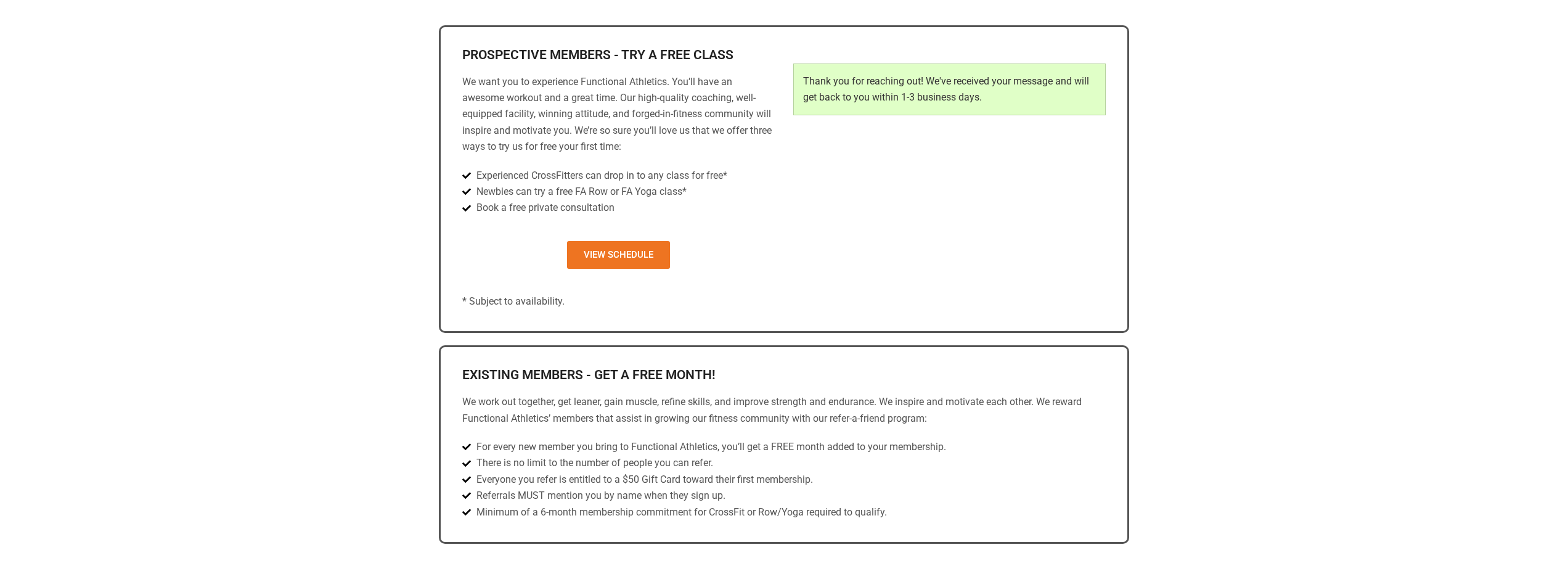
scroll to position [562, 0]
